Goal: Navigation & Orientation: Find specific page/section

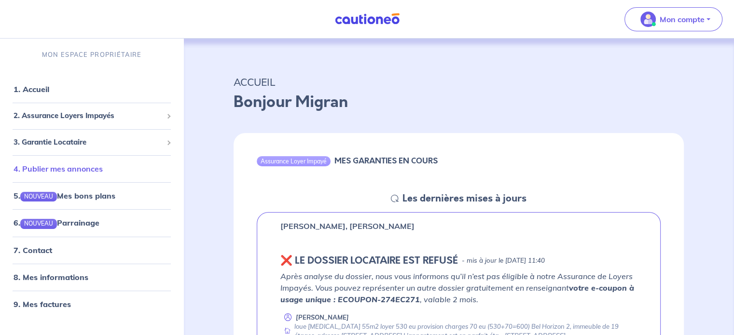
click at [64, 166] on link "4. Publier mes annonces" at bounding box center [58, 169] width 89 height 10
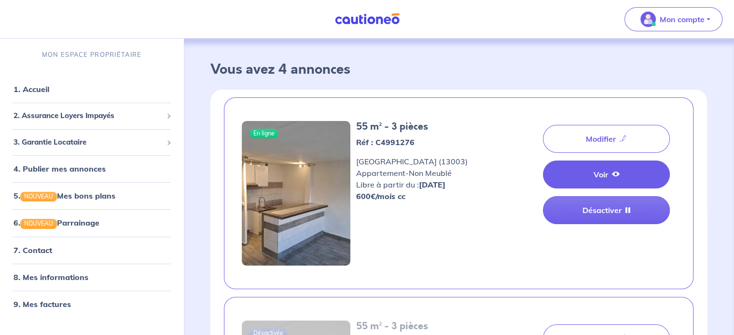
click at [580, 182] on link "Voir" at bounding box center [606, 175] width 127 height 28
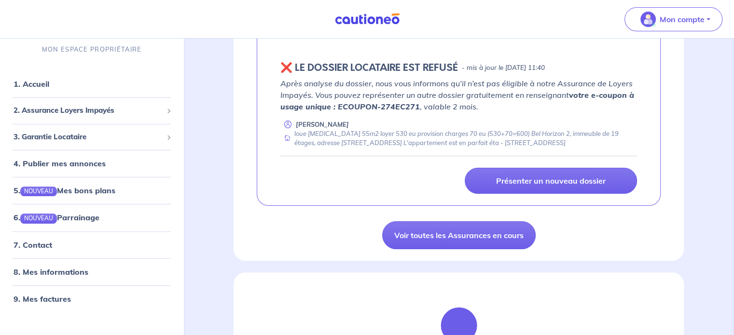
scroll to position [241, 0]
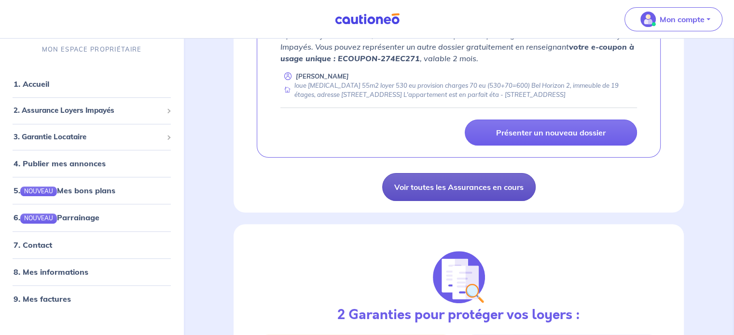
click at [479, 191] on link "Voir toutes les Assurances en cours" at bounding box center [458, 187] width 153 height 28
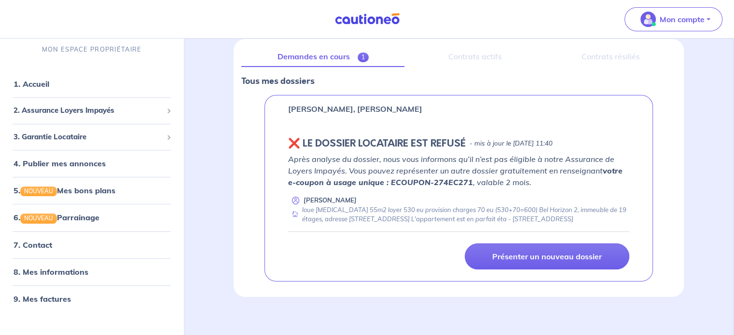
scroll to position [134, 0]
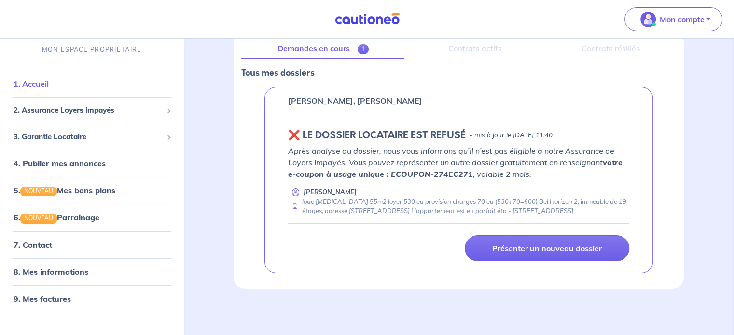
click at [42, 86] on link "1. Accueil" at bounding box center [31, 85] width 35 height 10
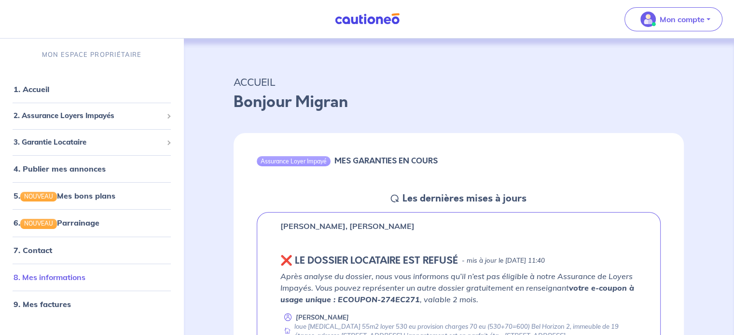
scroll to position [48, 0]
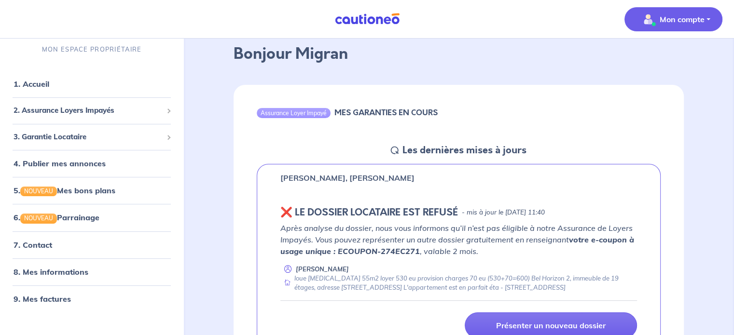
click at [668, 24] on p "Mon compte" at bounding box center [682, 20] width 45 height 12
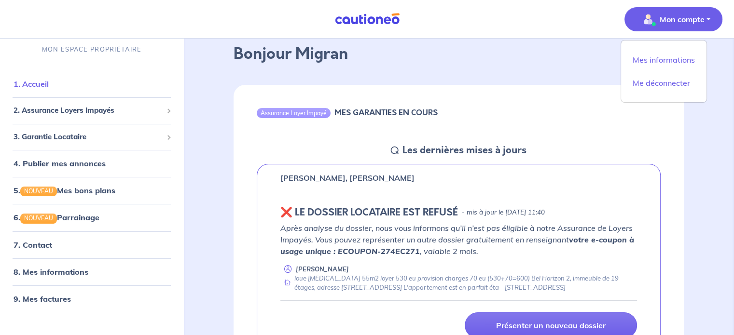
click at [45, 85] on link "1. Accueil" at bounding box center [31, 85] width 35 height 10
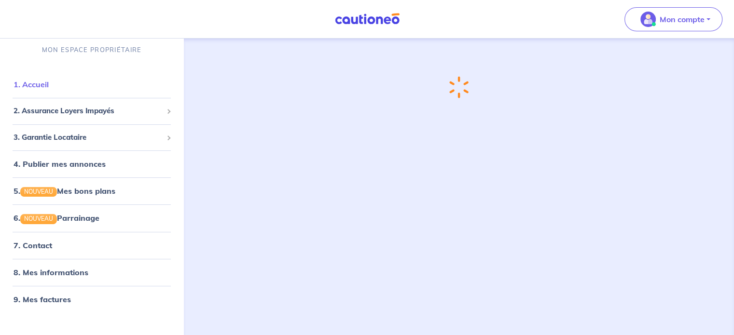
scroll to position [0, 0]
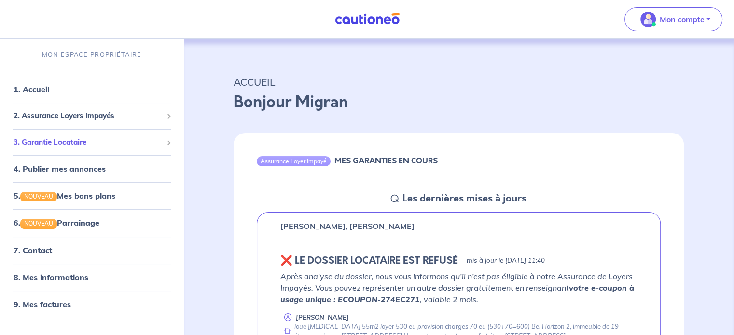
click at [67, 142] on span "3. Garantie Locataire" at bounding box center [88, 142] width 149 height 11
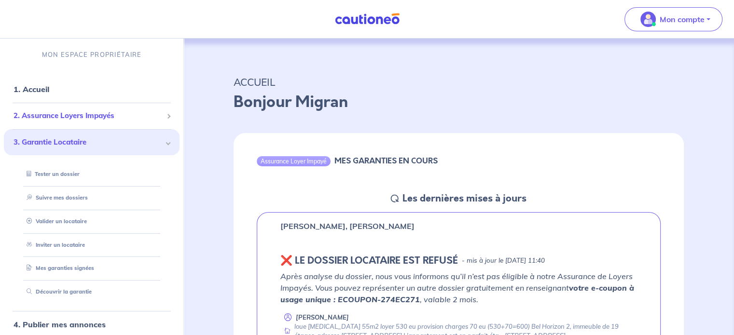
click at [35, 113] on span "2. Assurance Loyers Impayés" at bounding box center [88, 116] width 149 height 11
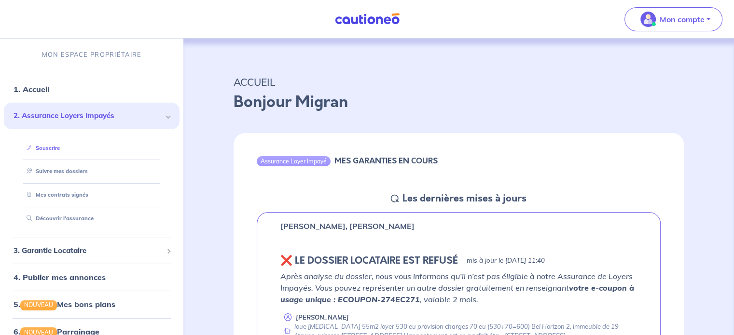
scroll to position [48, 0]
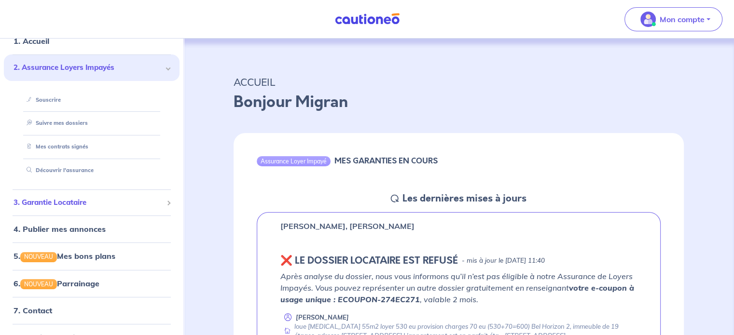
click at [75, 204] on span "3. Garantie Locataire" at bounding box center [88, 202] width 149 height 11
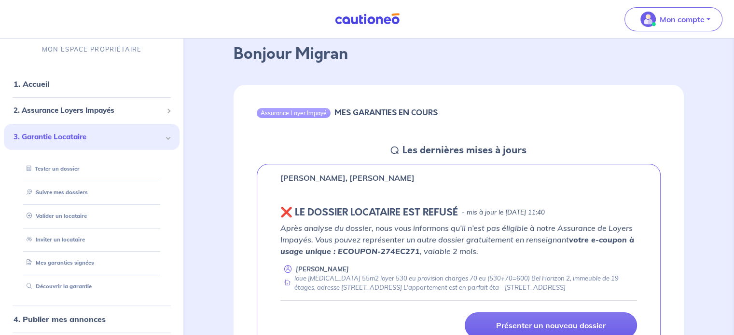
scroll to position [0, 0]
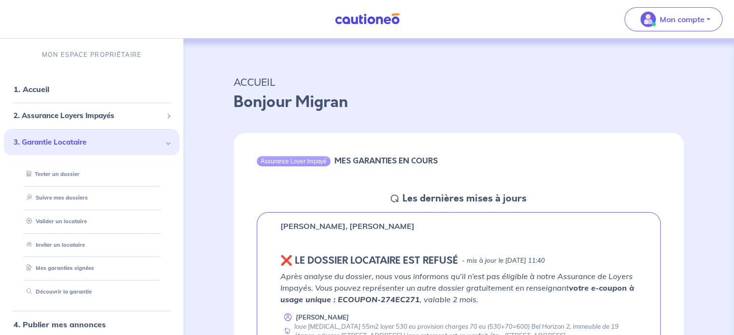
click at [393, 14] on img at bounding box center [367, 19] width 72 height 12
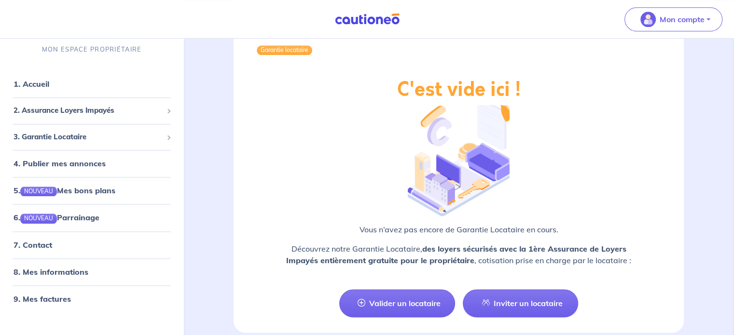
scroll to position [1167, 0]
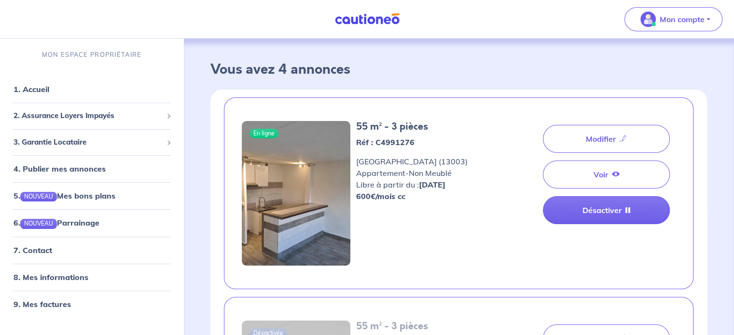
click at [347, 18] on img at bounding box center [367, 19] width 72 height 12
